Goal: Task Accomplishment & Management: Manage account settings

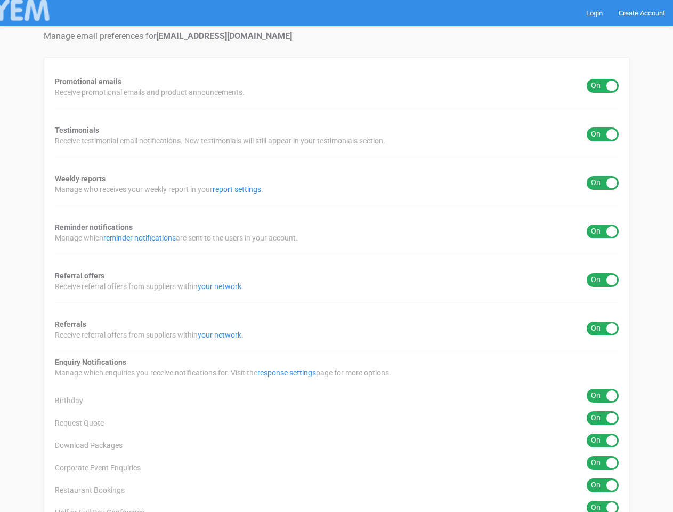
click at [336, 256] on div "Promotional emails ON OFF Receive promotional emails and product announcements.…" at bounding box center [337, 463] width 586 height 813
click at [603, 86] on div "ON OFF" at bounding box center [603, 86] width 32 height 14
click at [603, 134] on div "ON OFF" at bounding box center [603, 134] width 32 height 14
click at [603, 183] on div "ON OFF" at bounding box center [603, 183] width 32 height 14
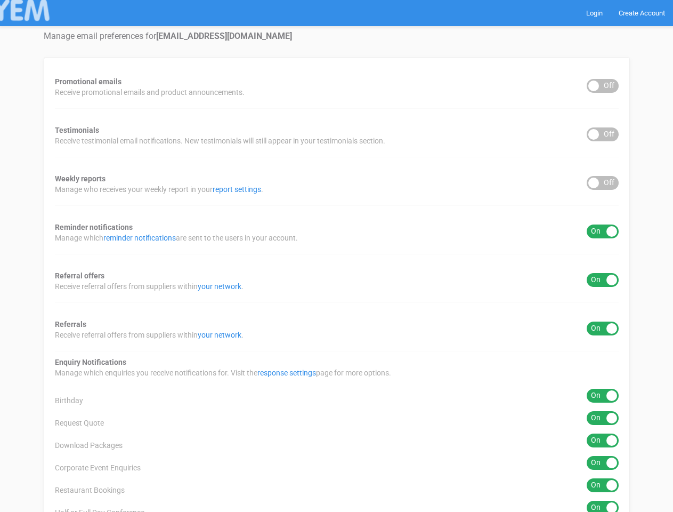
click at [603, 231] on div "ON OFF" at bounding box center [603, 231] width 32 height 14
click at [603, 280] on div "ON OFF" at bounding box center [603, 280] width 32 height 14
click at [603, 328] on div "ON OFF" at bounding box center [603, 328] width 32 height 14
click at [603, 396] on div "ON OFF" at bounding box center [603, 396] width 32 height 14
click at [603, 418] on div "ON OFF" at bounding box center [603, 418] width 32 height 14
